Goal: Information Seeking & Learning: Learn about a topic

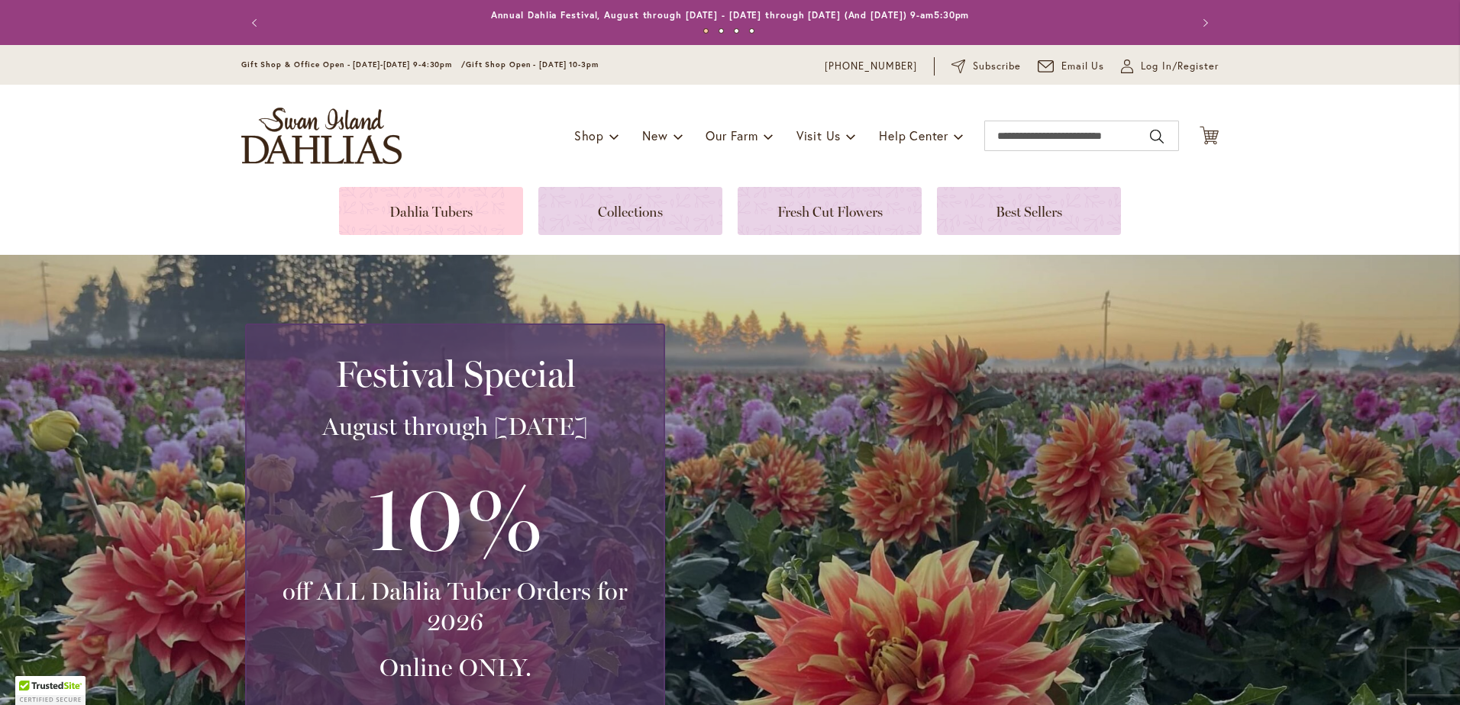
click at [440, 215] on link at bounding box center [431, 211] width 184 height 48
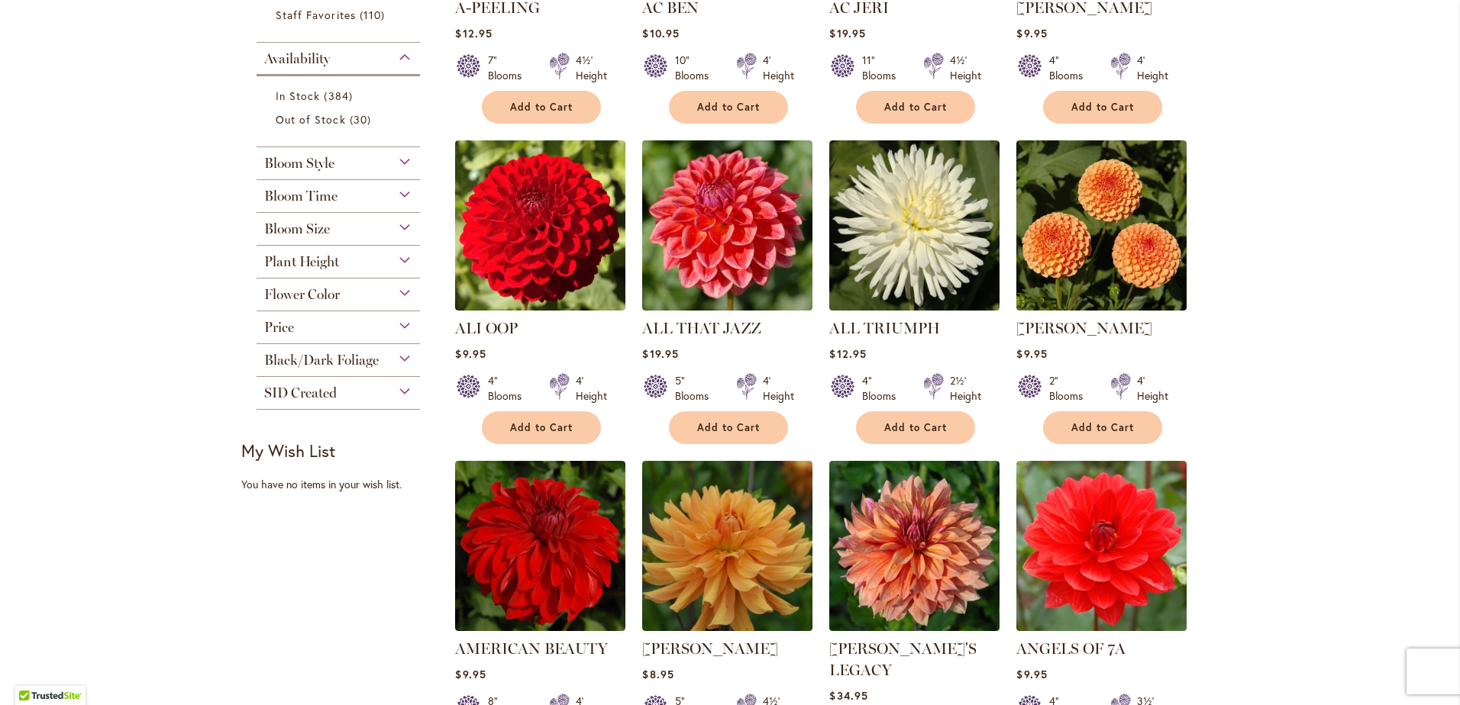
scroll to position [534, 0]
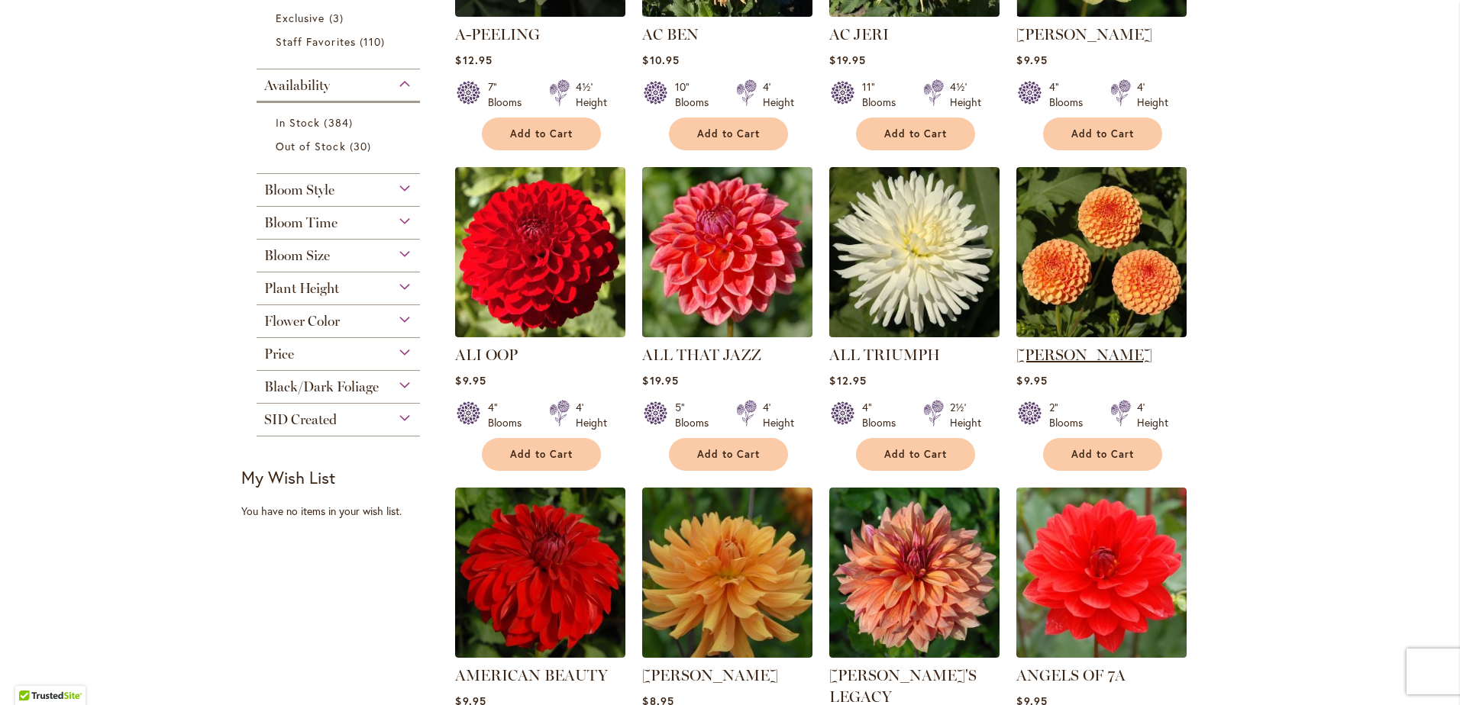
click at [1050, 350] on link "[PERSON_NAME]" at bounding box center [1084, 355] width 136 height 18
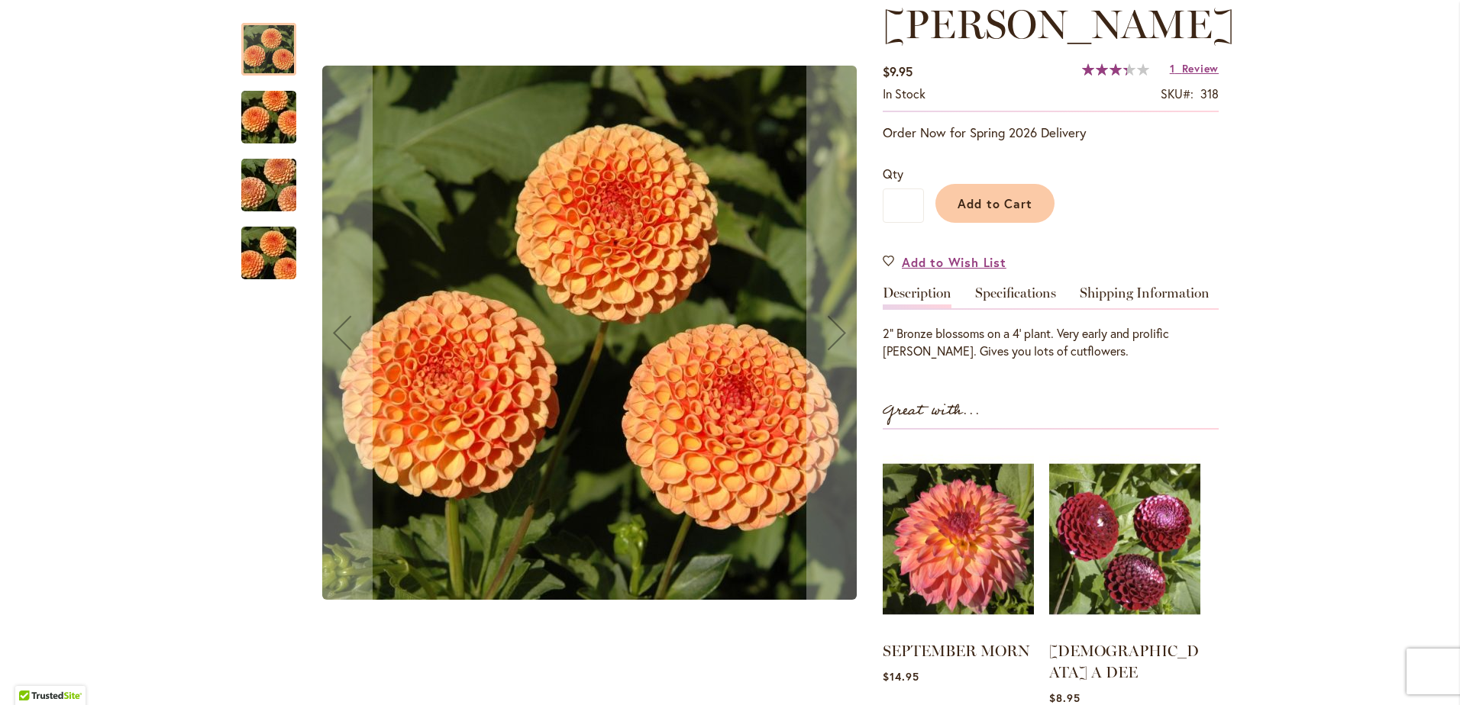
scroll to position [229, 0]
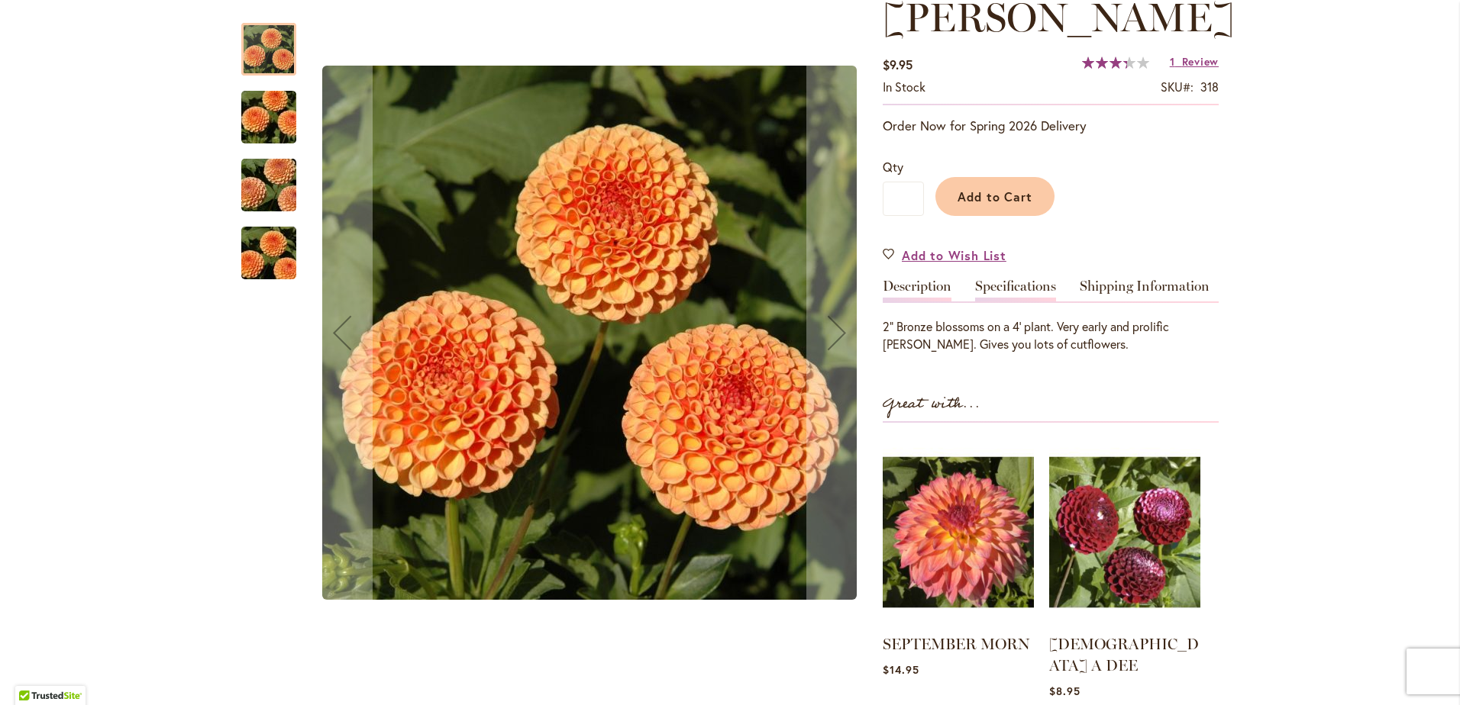
click at [981, 290] on link "Specifications" at bounding box center [1015, 290] width 81 height 22
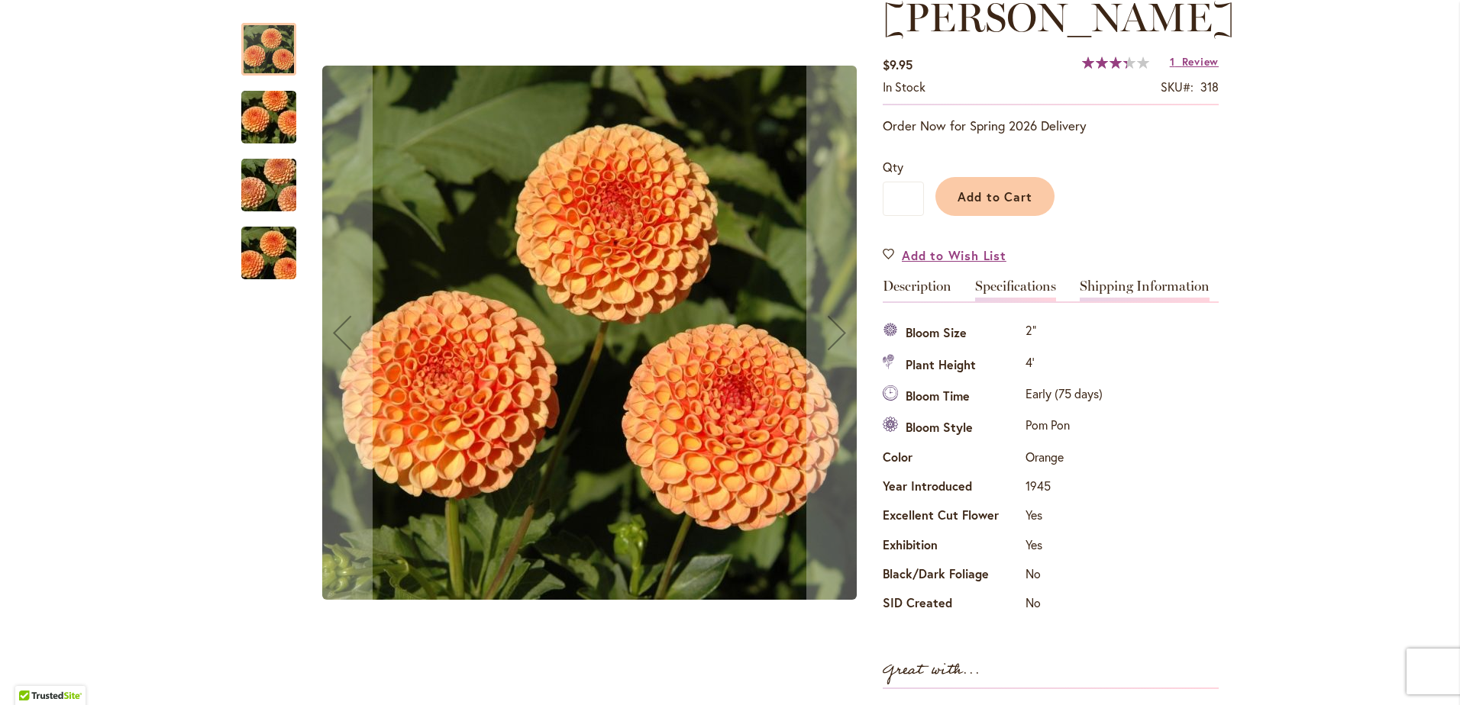
click at [1111, 295] on link "Shipping Information" at bounding box center [1144, 290] width 130 height 22
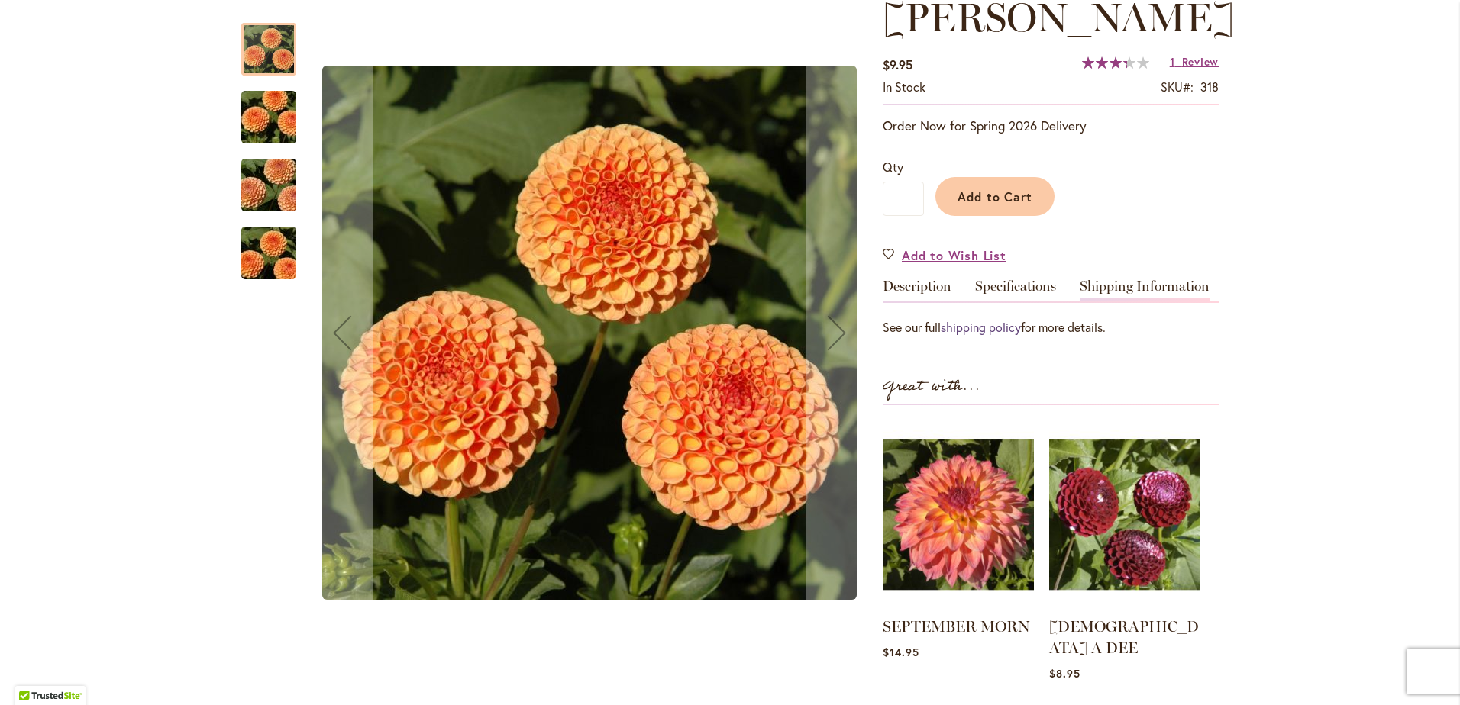
click at [954, 326] on link "shipping policy" at bounding box center [980, 327] width 80 height 16
